Goal: Obtain resource: Download file/media

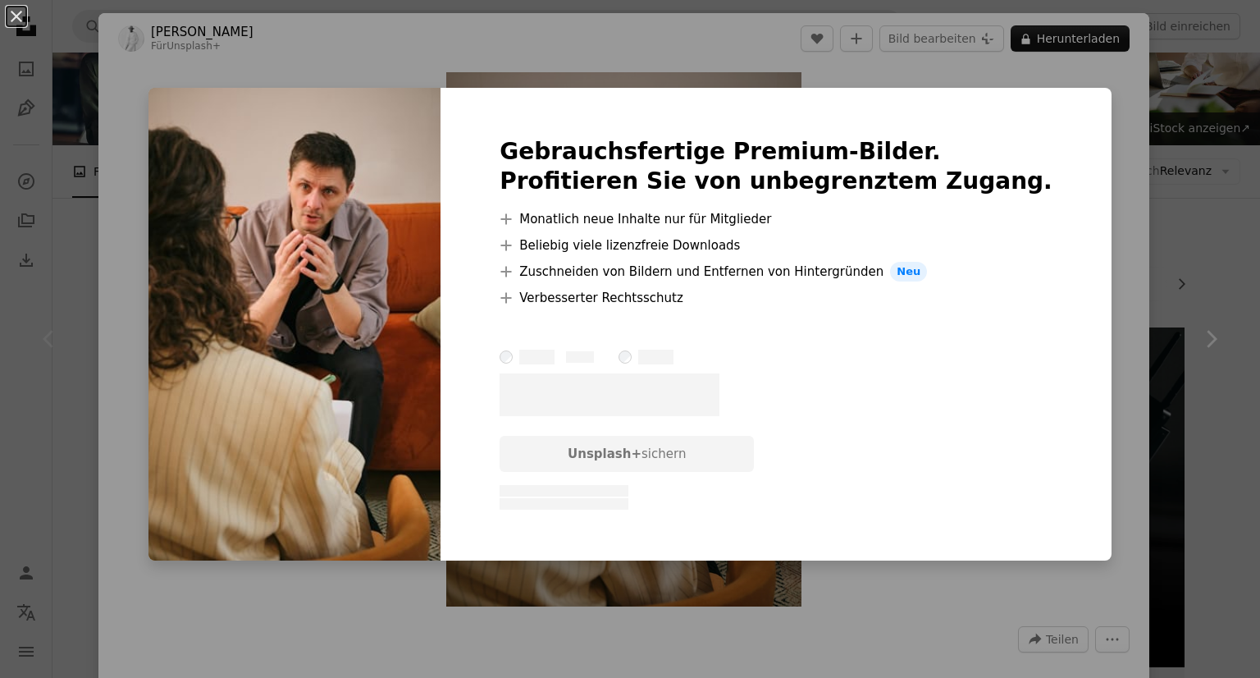
scroll to position [82, 0]
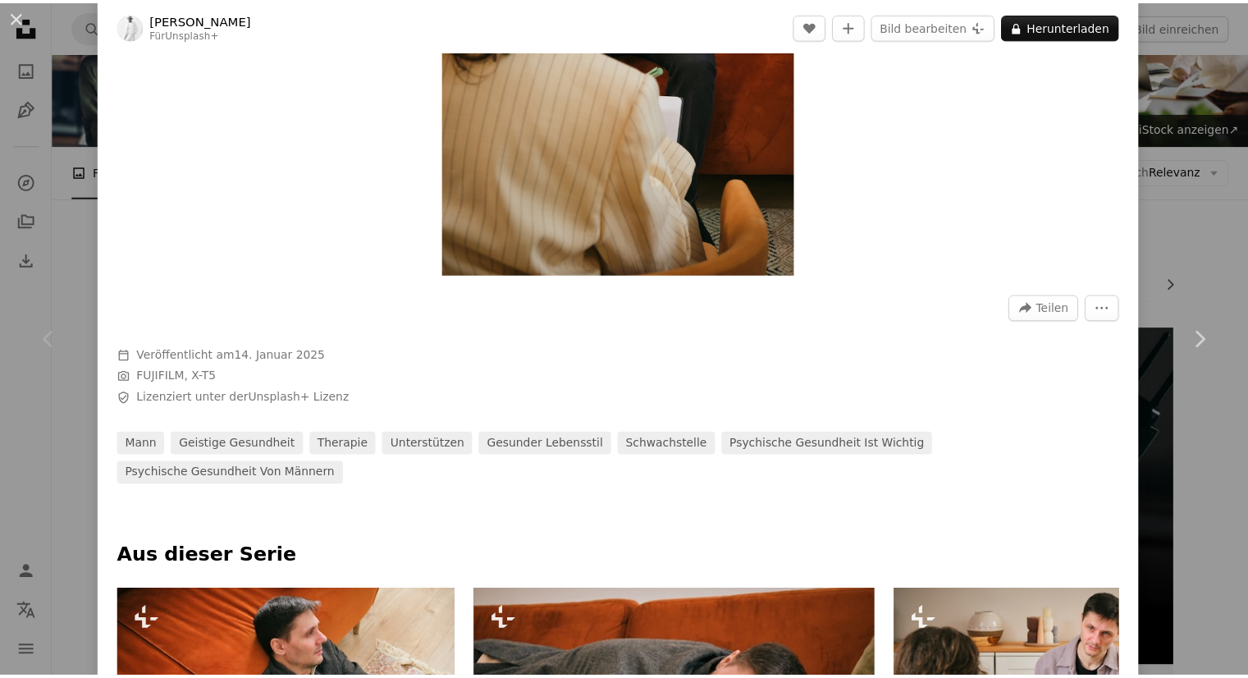
scroll to position [574, 0]
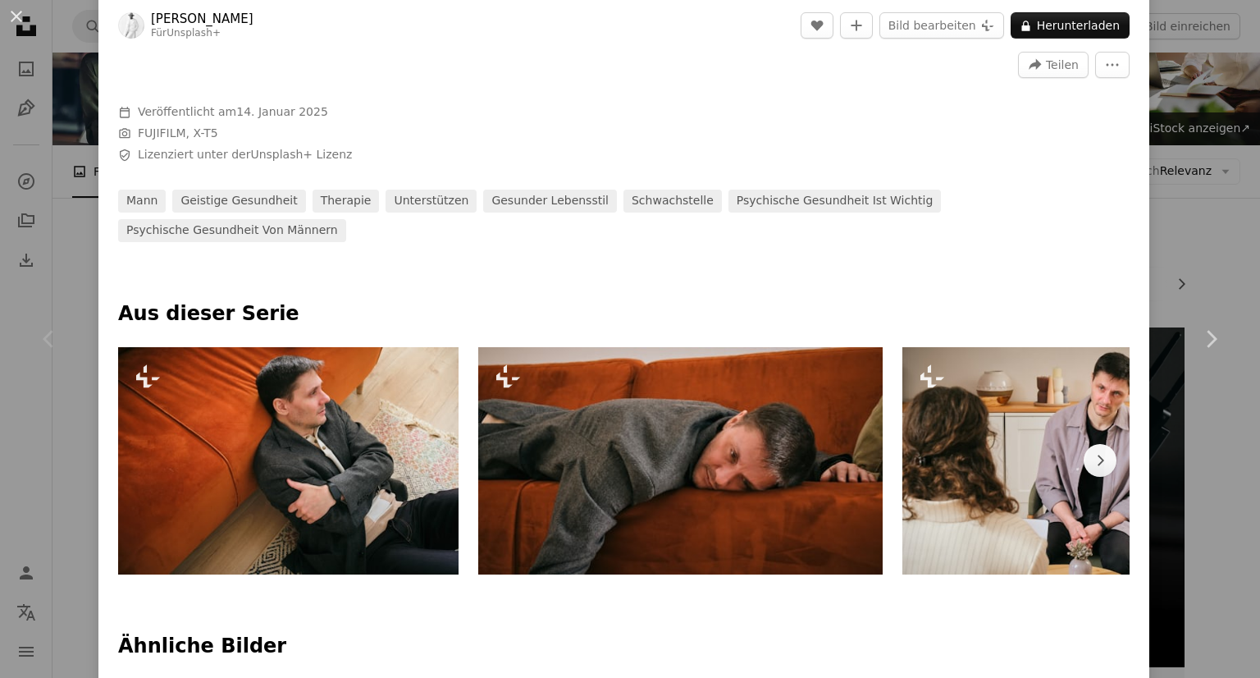
click at [0, 237] on div "An X shape Chevron left Chevron right [PERSON_NAME] Für Unsplash+ A heart A plu…" at bounding box center [630, 339] width 1260 height 678
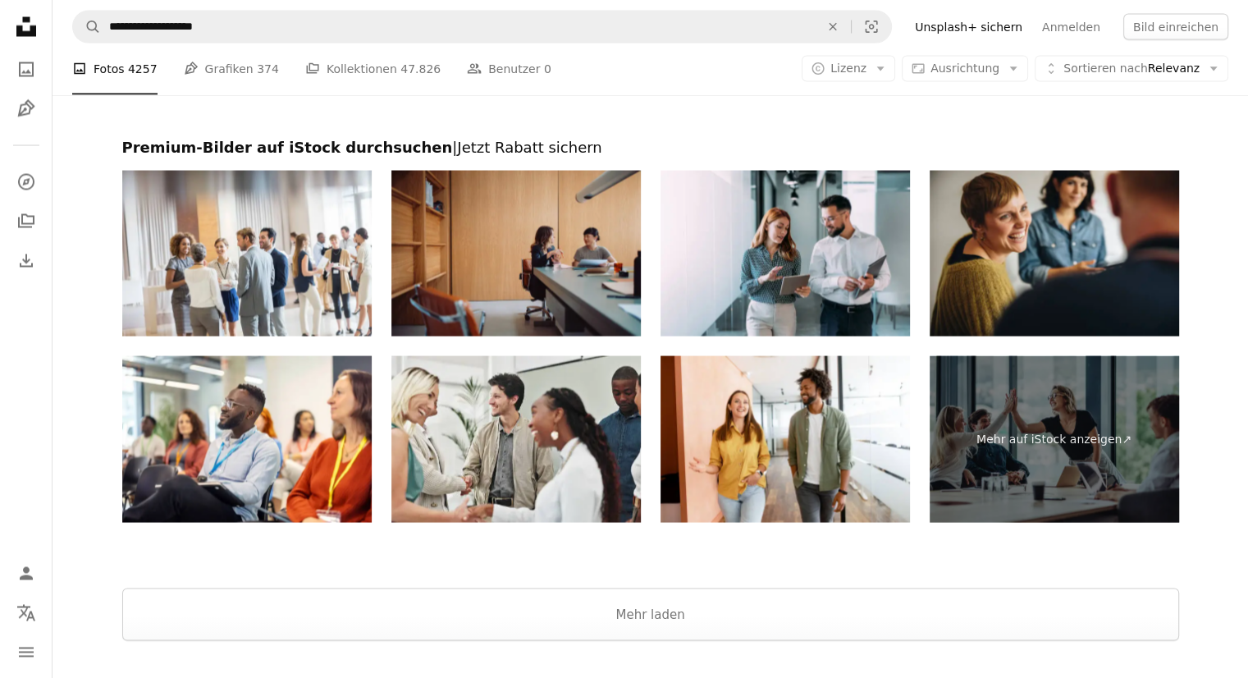
scroll to position [3118, 0]
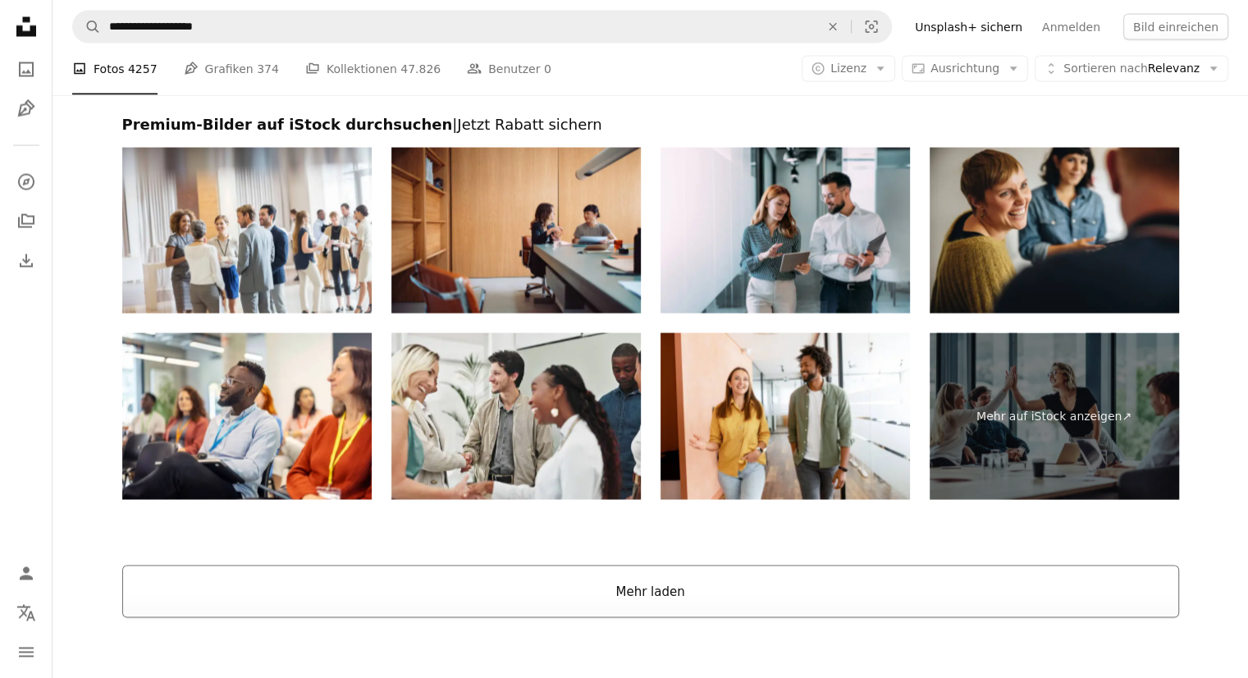
click at [694, 586] on button "Mehr laden" at bounding box center [650, 591] width 1057 height 53
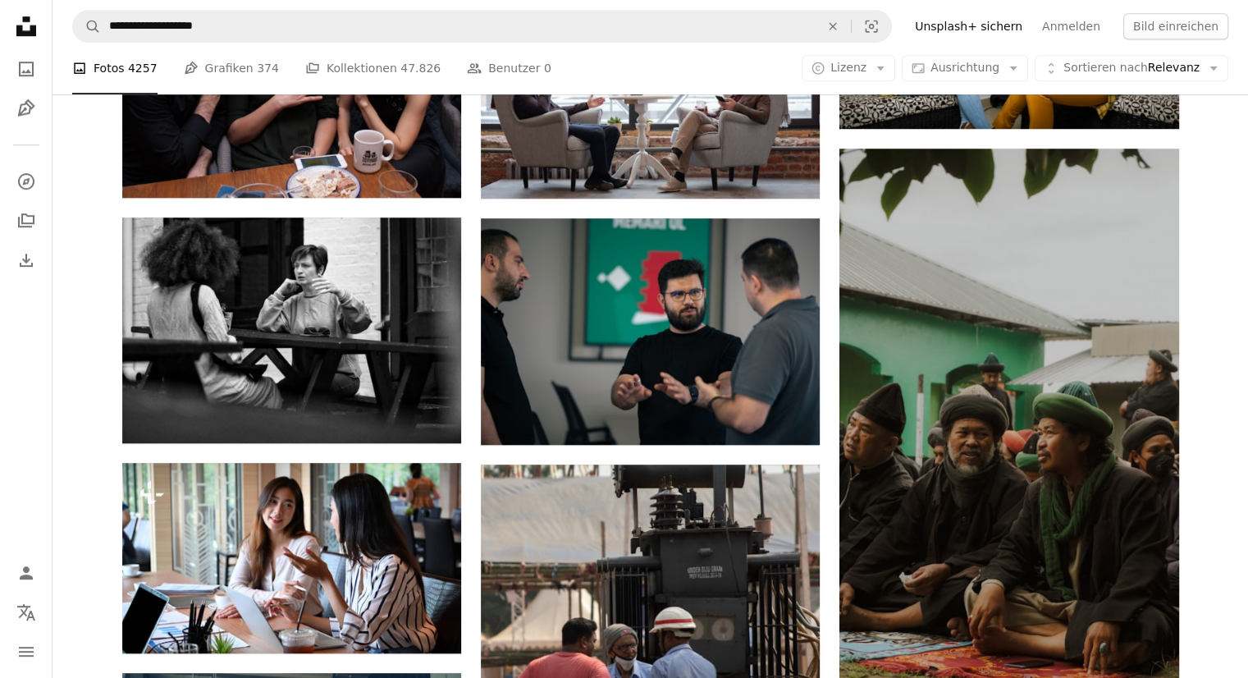
scroll to position [0, 0]
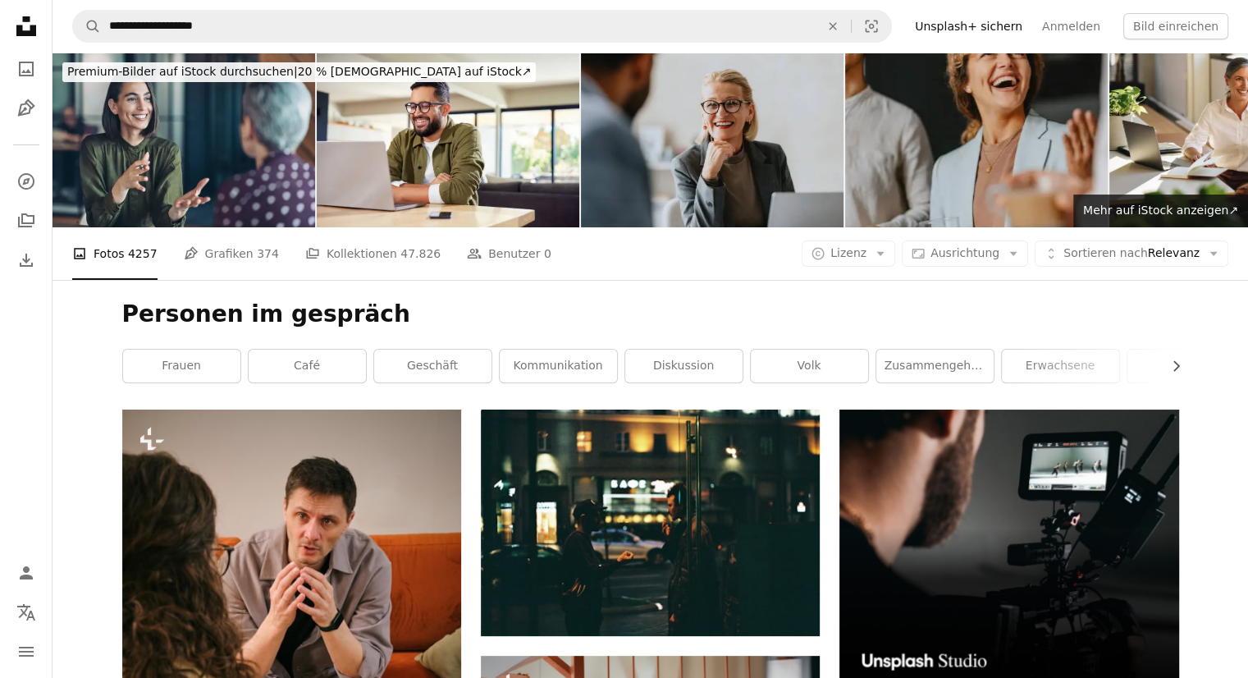
drag, startPoint x: 51, startPoint y: 409, endPoint x: 79, endPoint y: -21, distance: 431.7
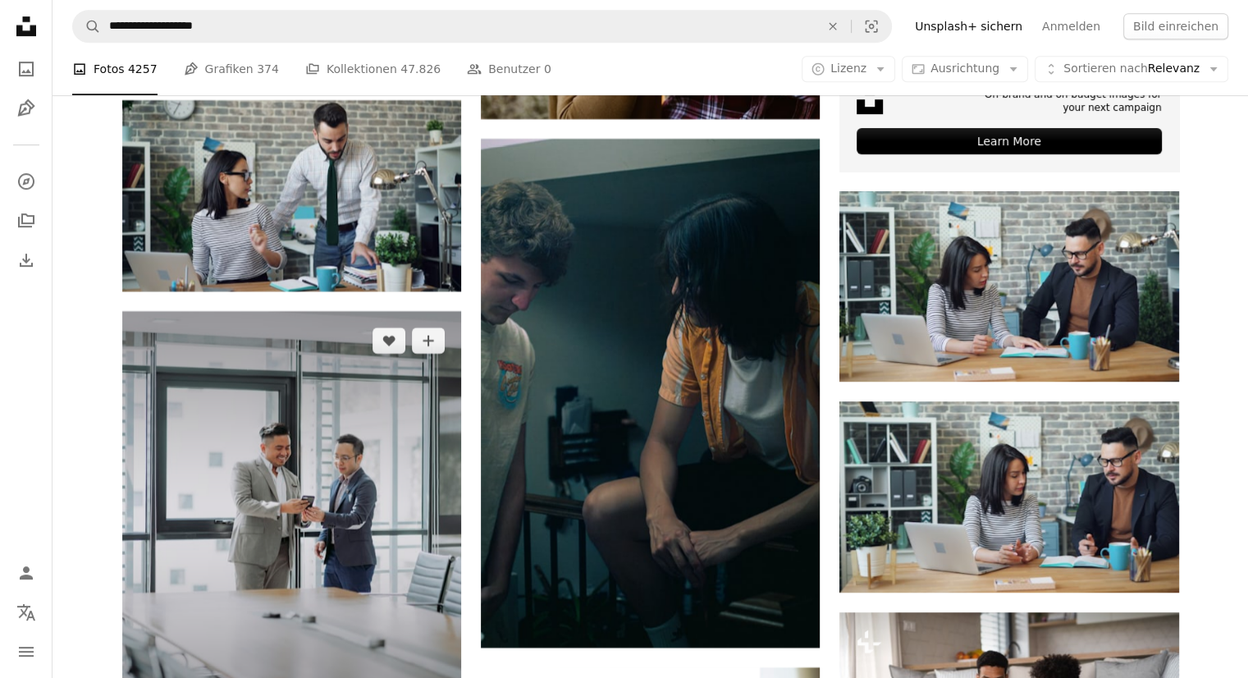
scroll to position [7220, 0]
